Goal: Information Seeking & Learning: Learn about a topic

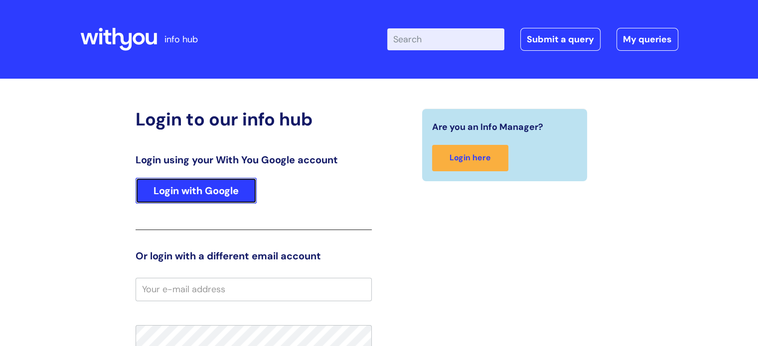
click at [247, 192] on link "Login with Google" at bounding box center [196, 191] width 121 height 26
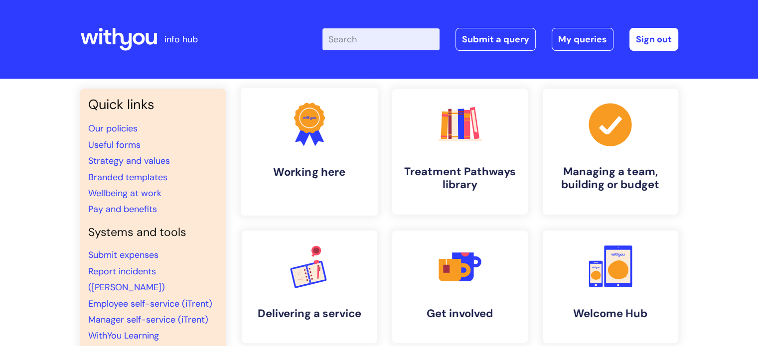
click at [332, 166] on h4 "Working here" at bounding box center [310, 172] width 122 height 13
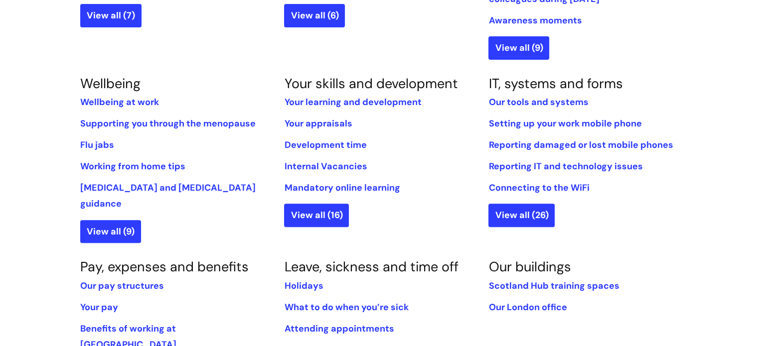
scroll to position [399, 0]
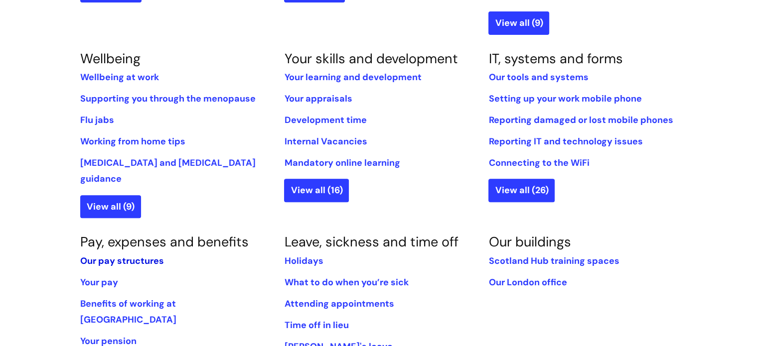
click at [106, 255] on link "Our pay structures" at bounding box center [122, 261] width 84 height 12
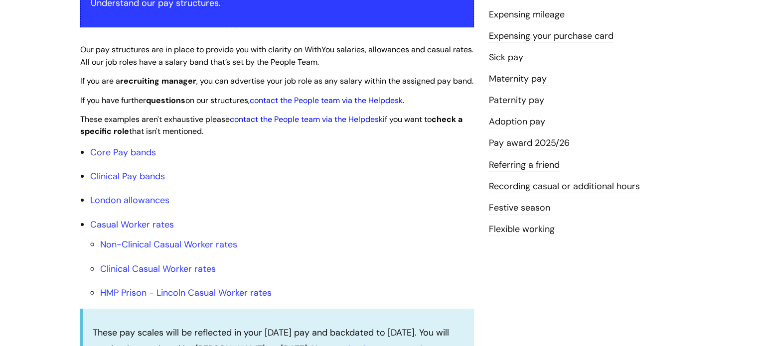
scroll to position [249, 0]
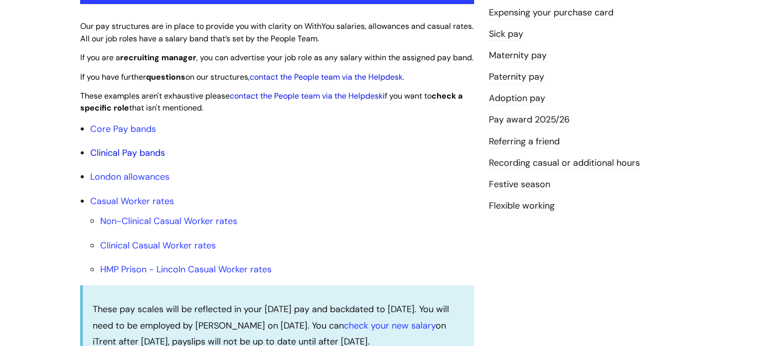
click at [146, 159] on link "Clinical Pay bands" at bounding box center [127, 153] width 75 height 12
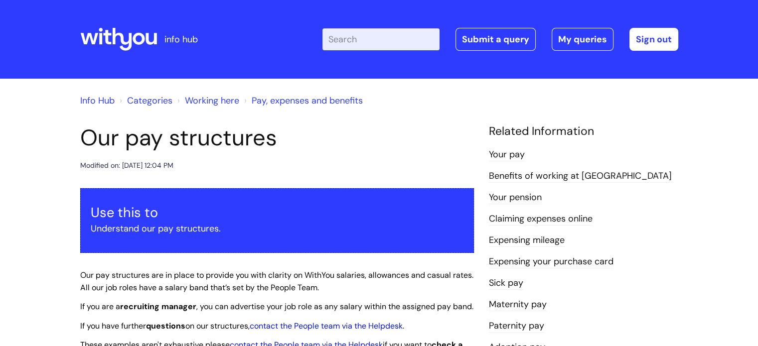
click at [518, 151] on link "Your pay" at bounding box center [507, 155] width 36 height 13
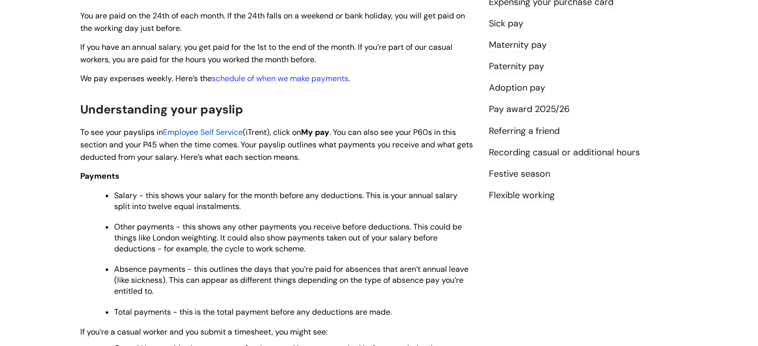
scroll to position [199, 0]
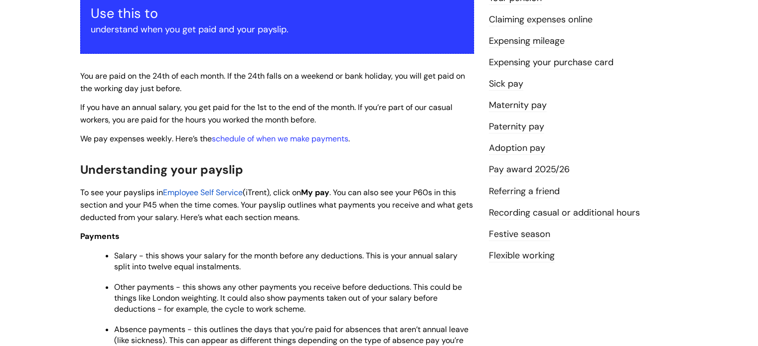
click at [564, 169] on link "Pay award 2025/26" at bounding box center [529, 170] width 81 height 13
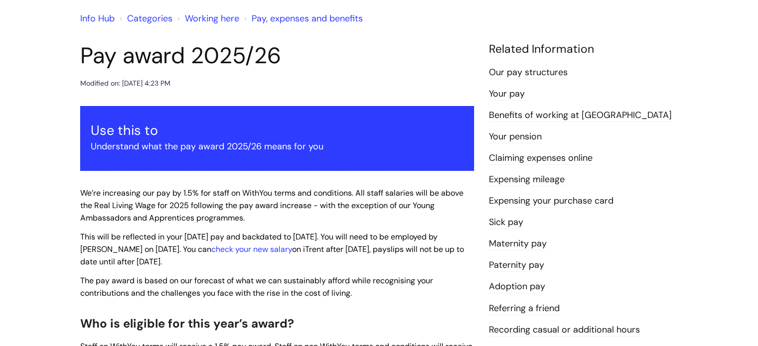
scroll to position [100, 0]
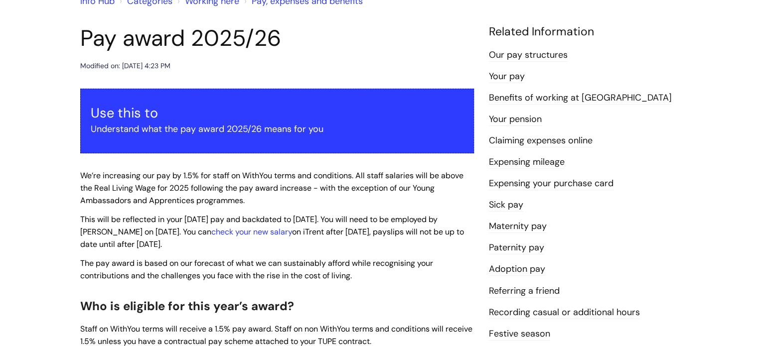
click at [509, 206] on link "Sick pay" at bounding box center [506, 205] width 34 height 13
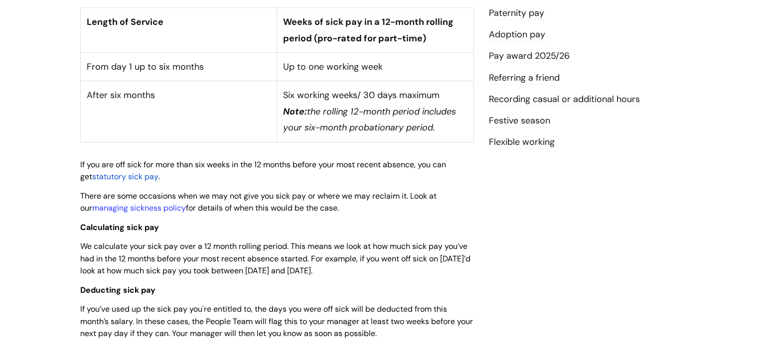
scroll to position [249, 0]
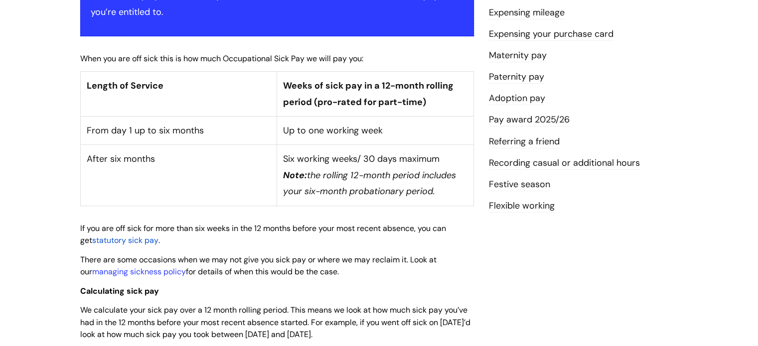
click at [542, 181] on link "Festive season" at bounding box center [519, 184] width 61 height 13
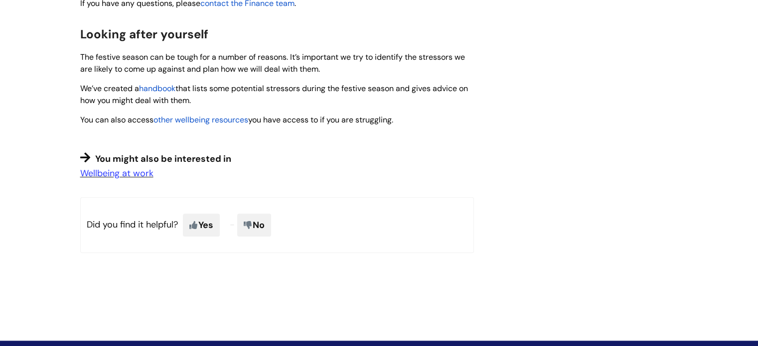
scroll to position [871, 0]
